Goal: Task Accomplishment & Management: Use online tool/utility

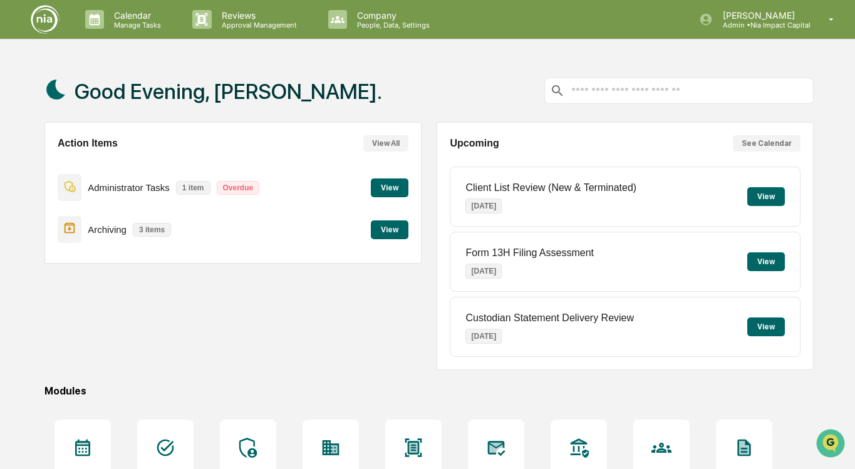
click at [196, 189] on p "1 item" at bounding box center [193, 188] width 34 height 14
click at [380, 187] on button "View" at bounding box center [390, 188] width 38 height 19
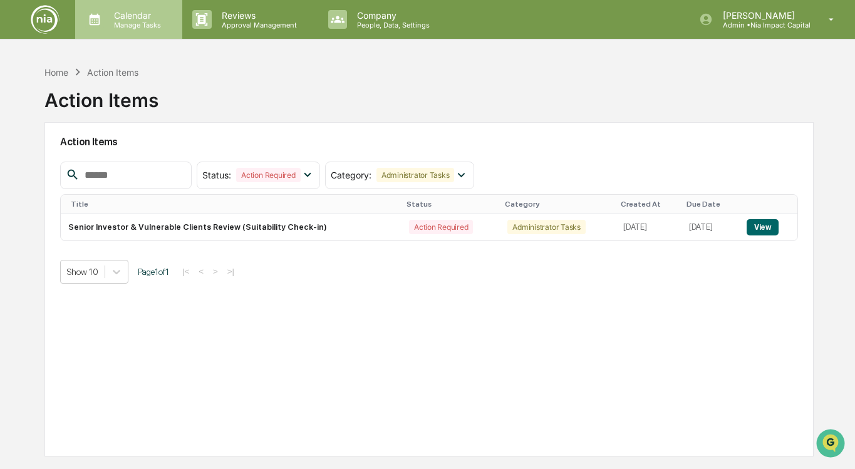
click at [129, 28] on p "Manage Tasks" at bounding box center [135, 25] width 63 height 9
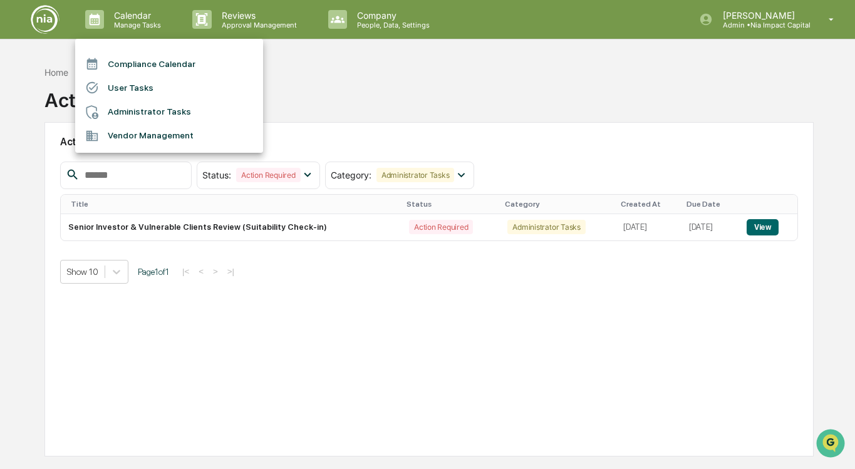
click at [132, 112] on li "Administrator Tasks" at bounding box center [169, 112] width 188 height 24
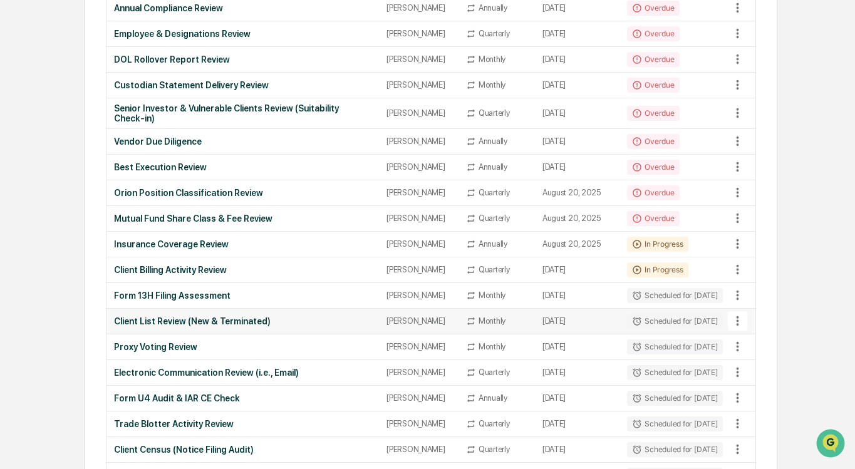
scroll to position [229, 0]
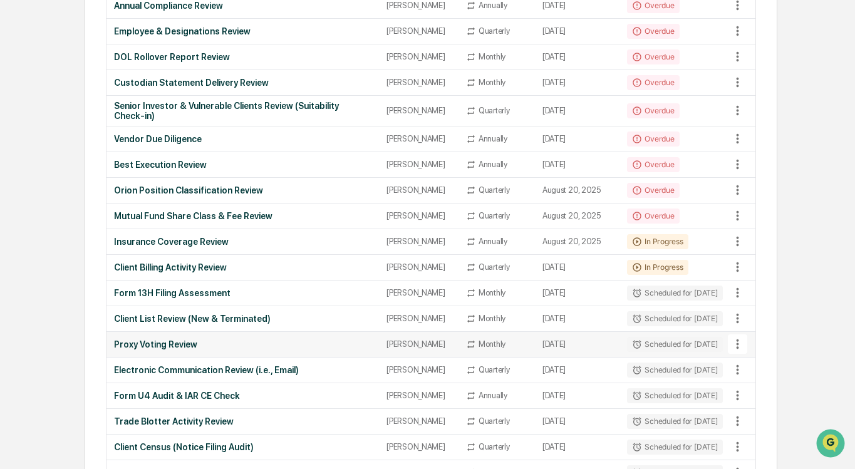
click at [740, 351] on icon at bounding box center [738, 344] width 14 height 14
click at [668, 352] on div at bounding box center [427, 234] width 855 height 469
click at [328, 350] on div "Proxy Voting Review" at bounding box center [243, 345] width 258 height 10
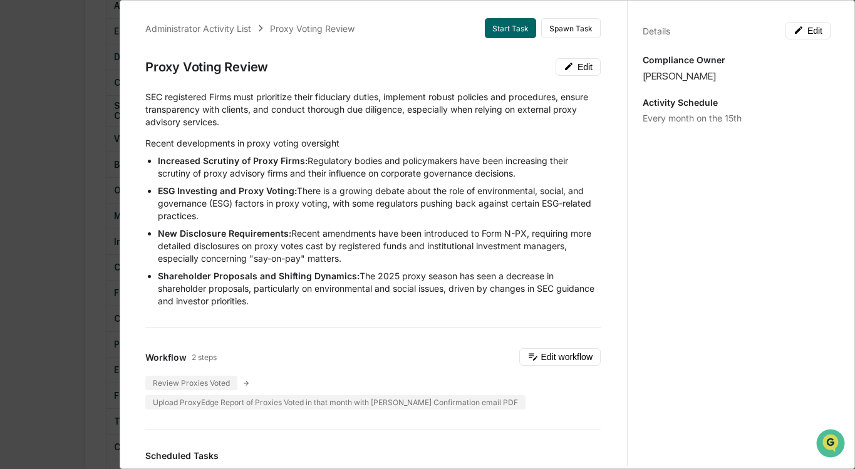
scroll to position [0, 0]
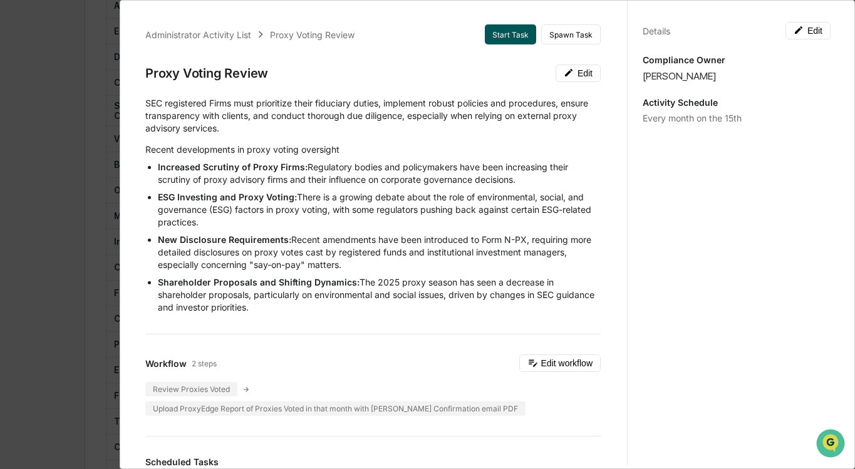
click at [511, 34] on button "Start Task" at bounding box center [510, 34] width 51 height 20
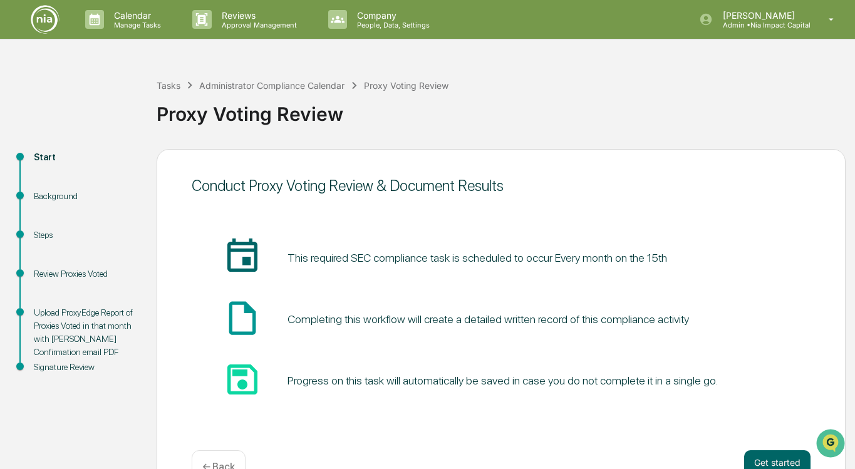
scroll to position [36, 0]
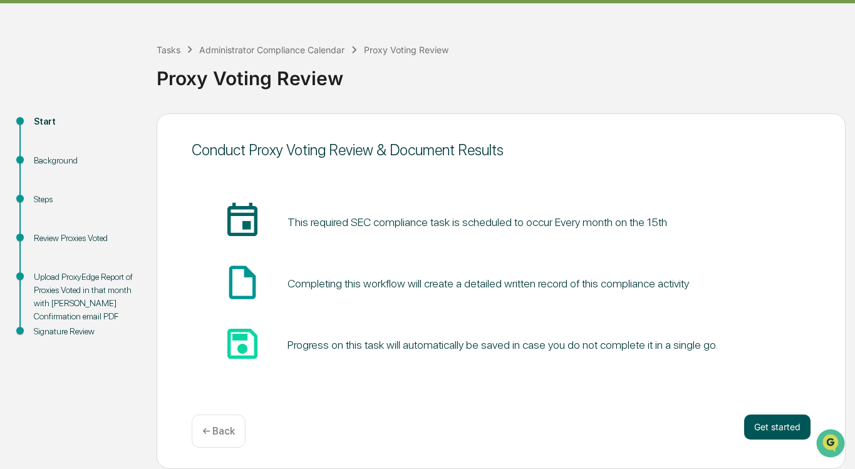
click at [785, 427] on button "Get started" at bounding box center [777, 427] width 66 height 25
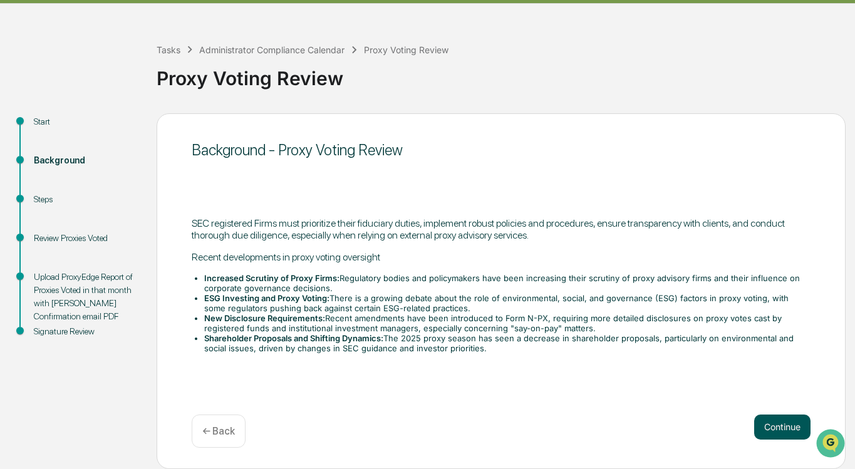
click at [778, 432] on button "Continue" at bounding box center [782, 427] width 56 height 25
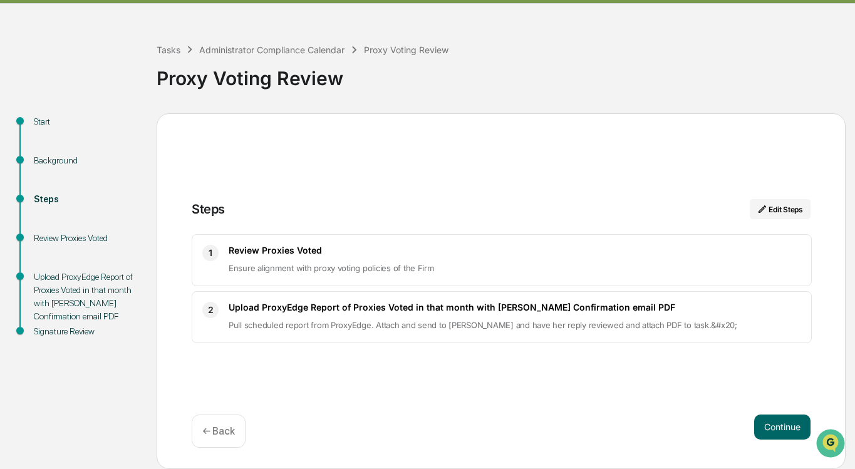
click at [807, 442] on div "Continue ← Back" at bounding box center [501, 431] width 619 height 33
click at [794, 432] on button "Continue" at bounding box center [782, 427] width 56 height 25
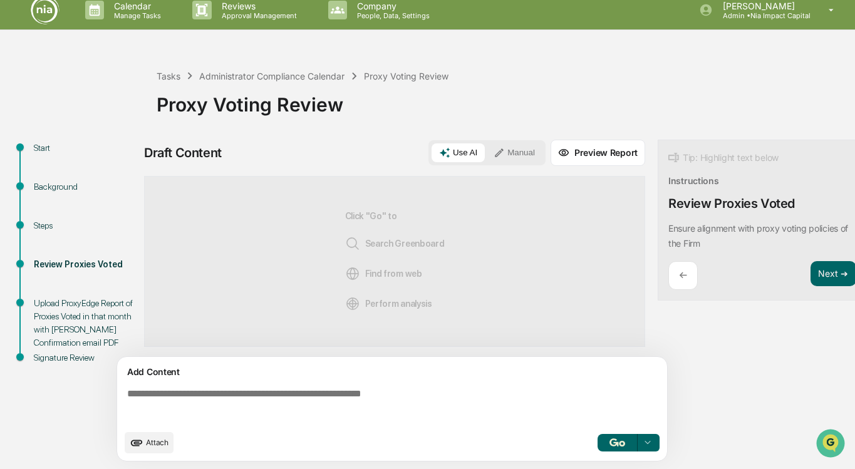
scroll to position [10, 0]
click at [148, 445] on span "Attach" at bounding box center [157, 442] width 23 height 9
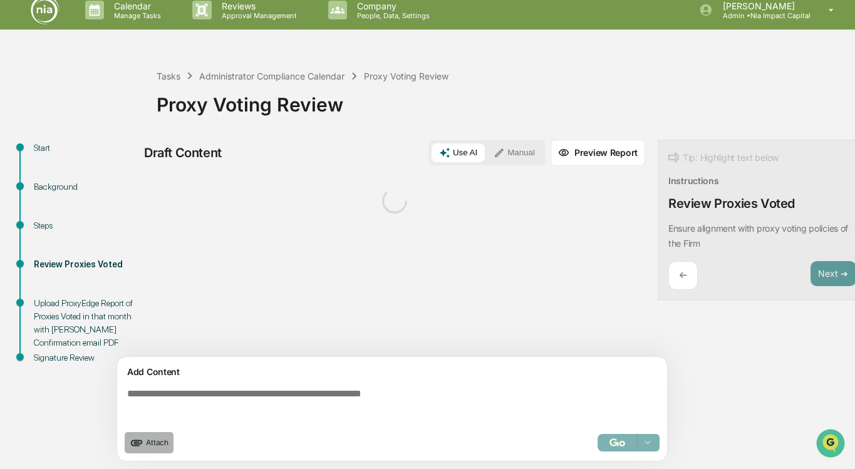
click at [150, 441] on span "Attach" at bounding box center [157, 442] width 23 height 9
click at [533, 159] on button "Manual" at bounding box center [514, 152] width 56 height 19
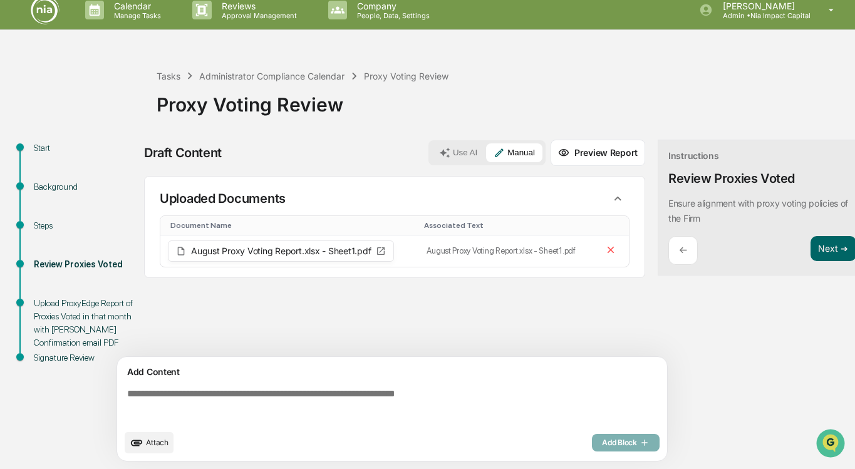
scroll to position [9, 0]
click at [157, 449] on button "Attach" at bounding box center [149, 442] width 49 height 21
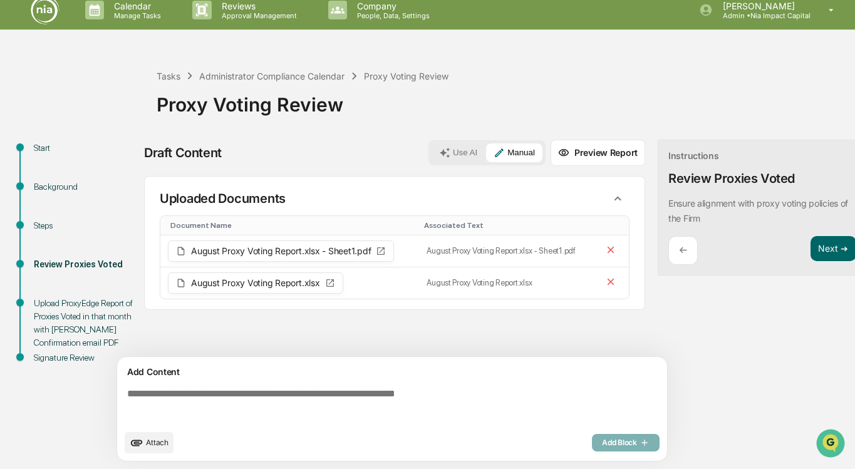
scroll to position [10, 0]
click at [835, 243] on button "Next ➔" at bounding box center [834, 249] width 46 height 26
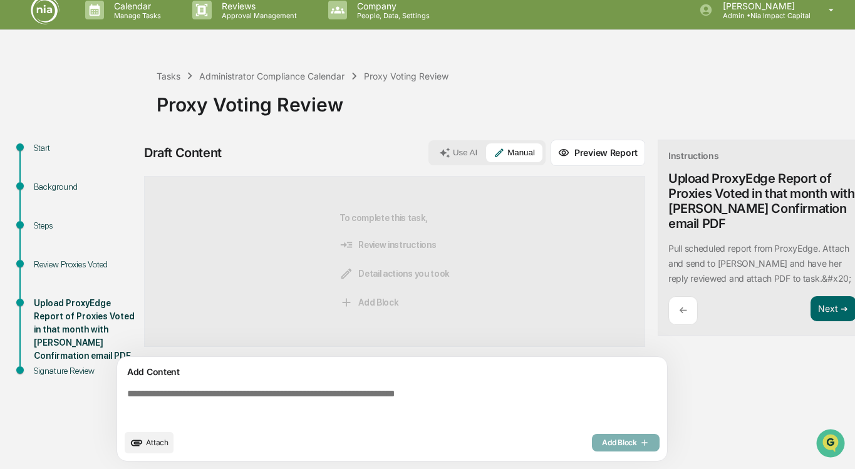
click at [424, 402] on textarea at bounding box center [394, 405] width 545 height 45
click at [424, 397] on textarea at bounding box center [394, 405] width 545 height 45
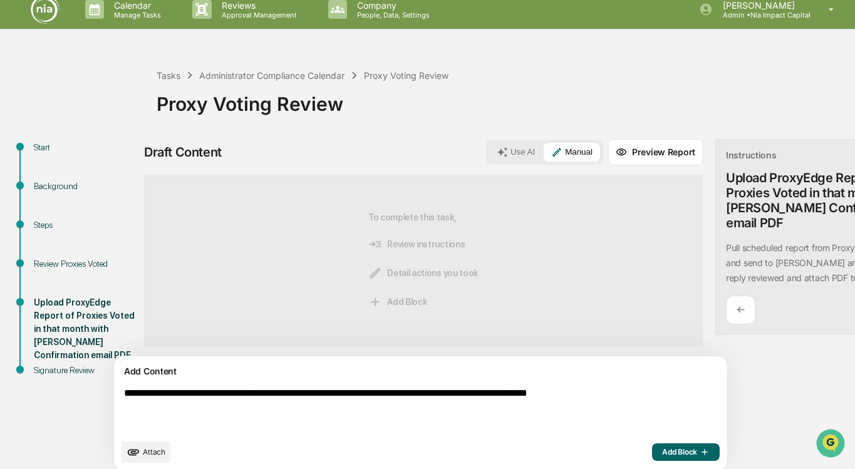
click at [387, 394] on textarea "**********" at bounding box center [391, 410] width 545 height 55
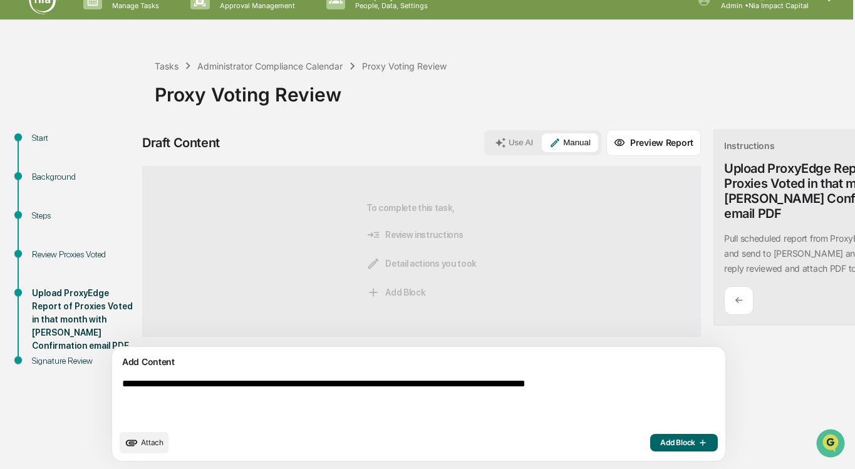
scroll to position [20, 12]
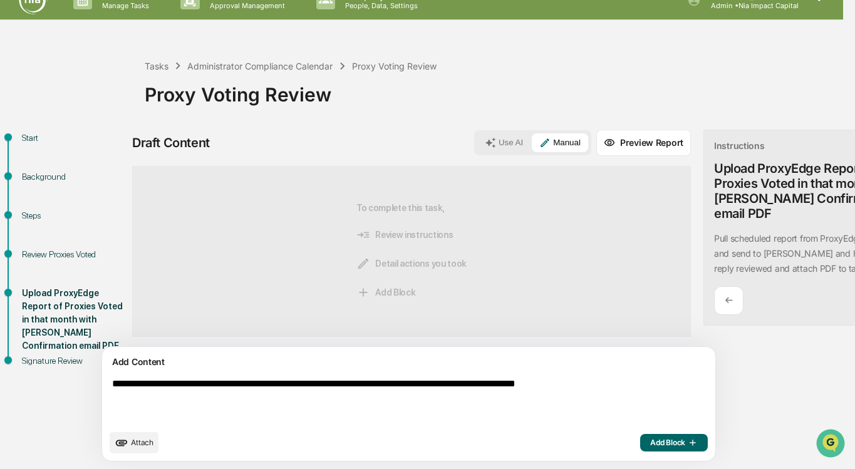
type textarea "**********"
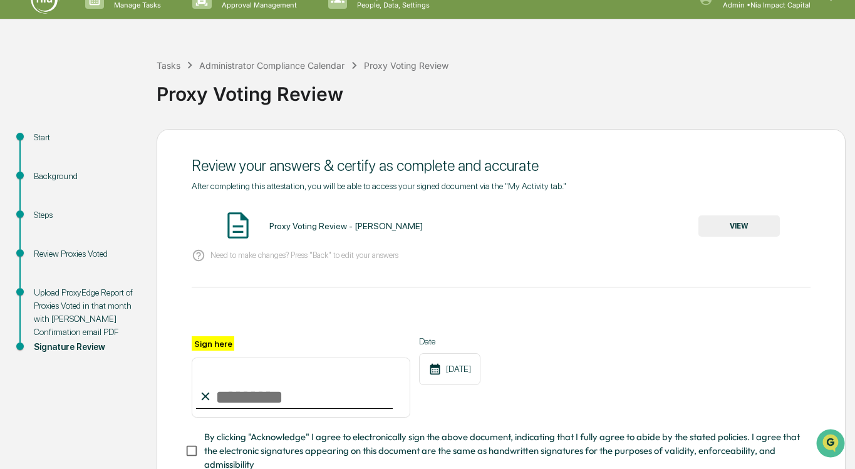
click at [326, 393] on input "Sign here" at bounding box center [301, 388] width 219 height 60
type input "**********"
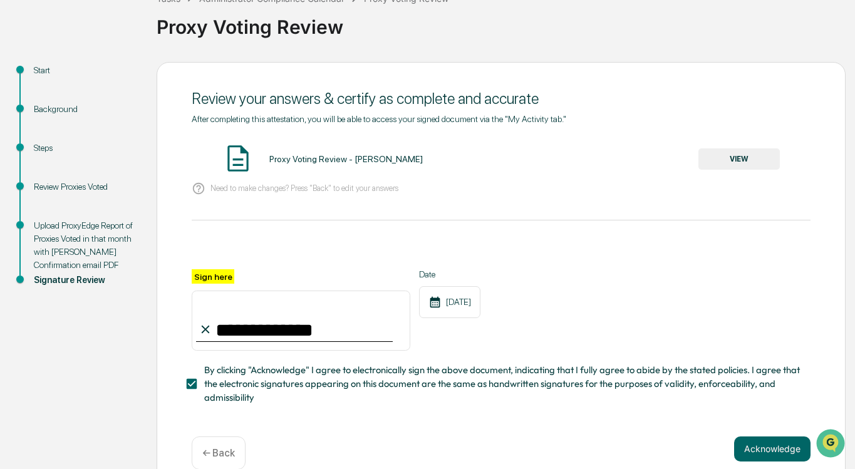
scroll to position [86, 0]
click at [764, 164] on button "VIEW" at bounding box center [739, 159] width 81 height 21
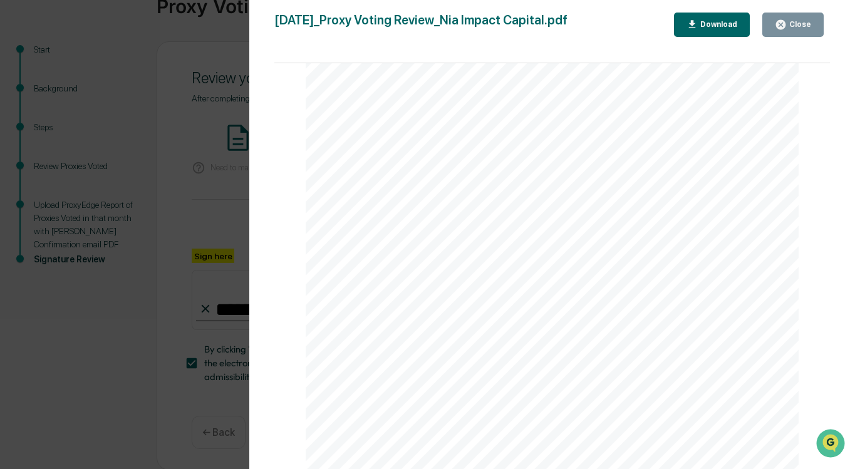
scroll to position [78, 0]
click at [808, 21] on div "Close" at bounding box center [799, 24] width 24 height 9
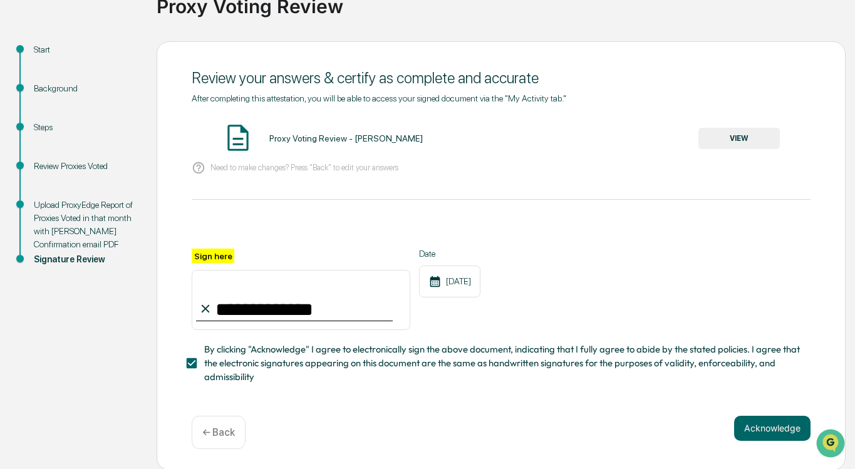
click at [227, 440] on div "← Back" at bounding box center [219, 432] width 54 height 33
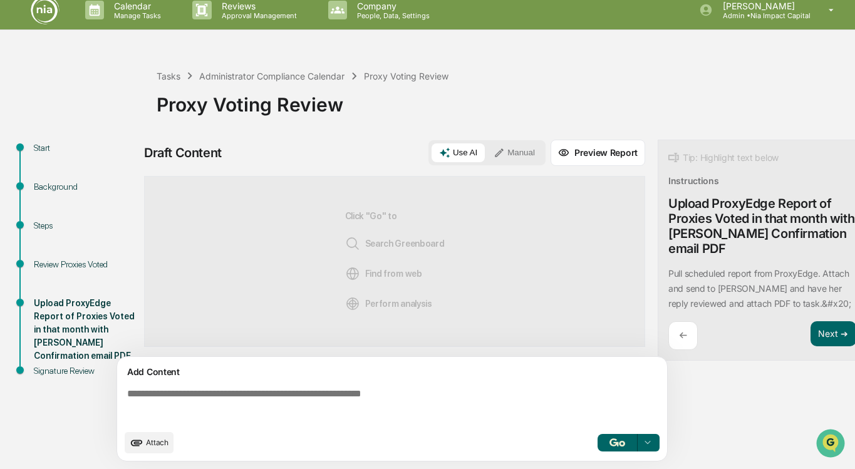
scroll to position [0, 0]
